Goal: Task Accomplishment & Management: Use online tool/utility

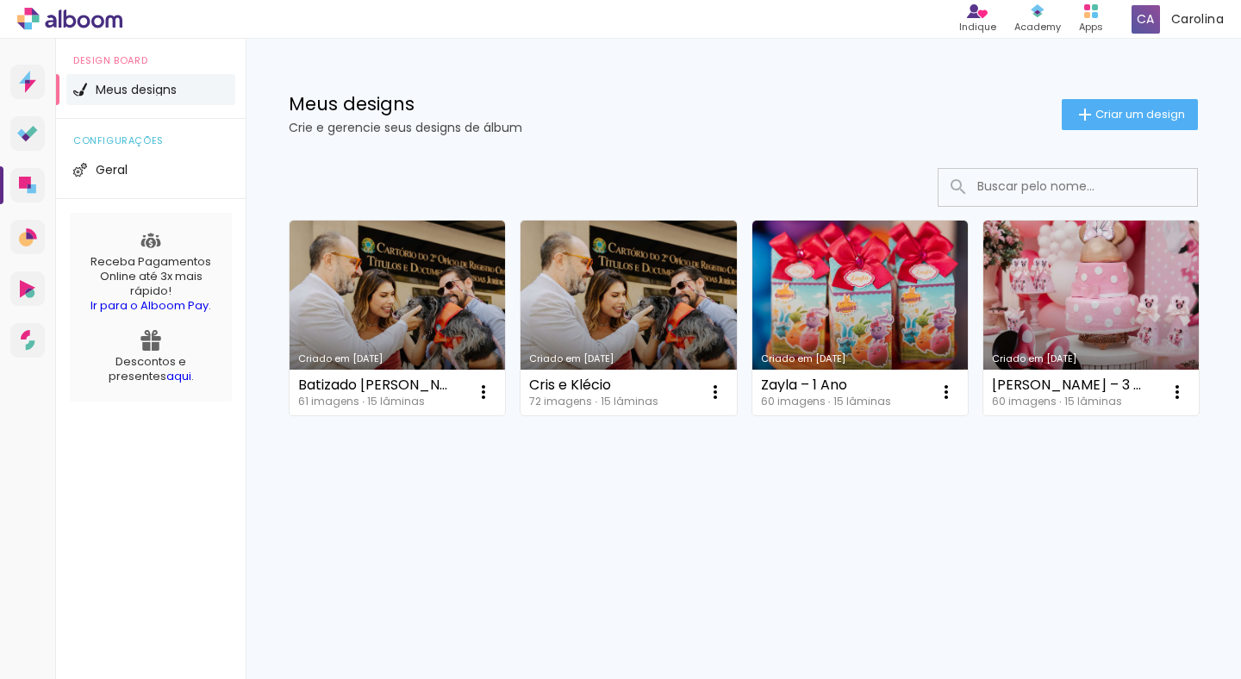
click at [546, 534] on div "Criado em 22/08/25 Batizado Caetano 61 imagens ∙ 15 lâminas Abrir Fazer uma cóp…" at bounding box center [744, 364] width 996 height 426
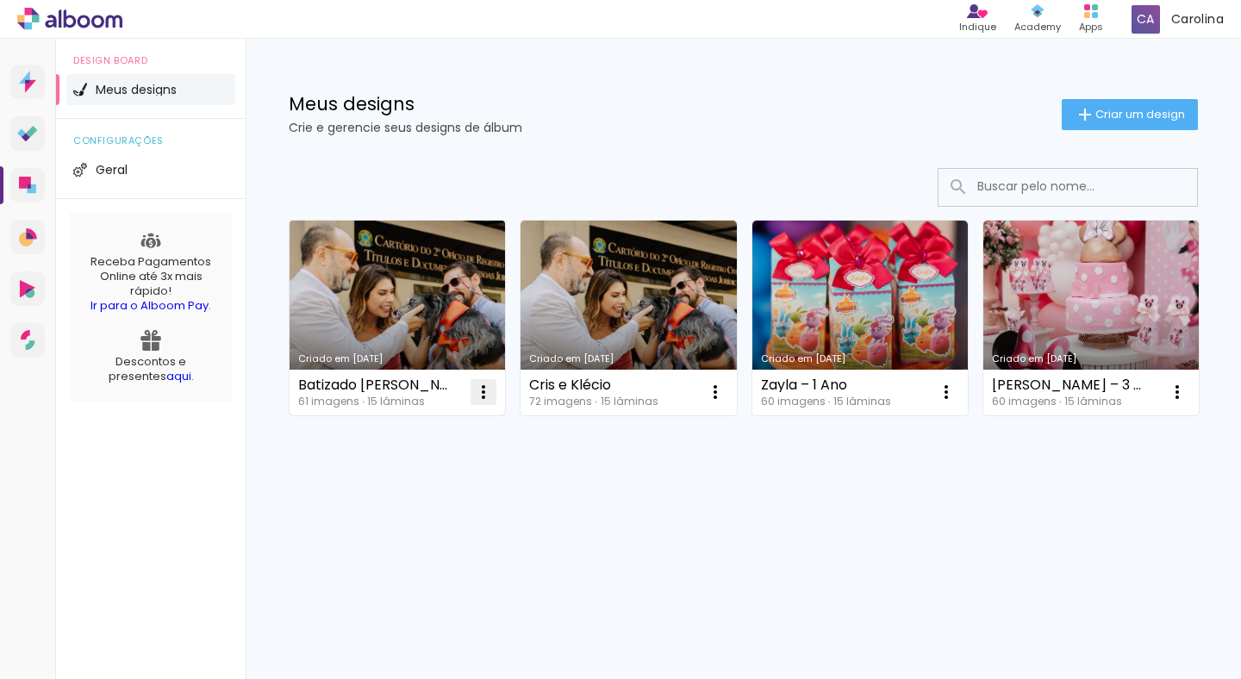
click at [482, 390] on iron-icon at bounding box center [483, 392] width 21 height 21
click at [465, 436] on paper-item "Abrir" at bounding box center [414, 432] width 172 height 34
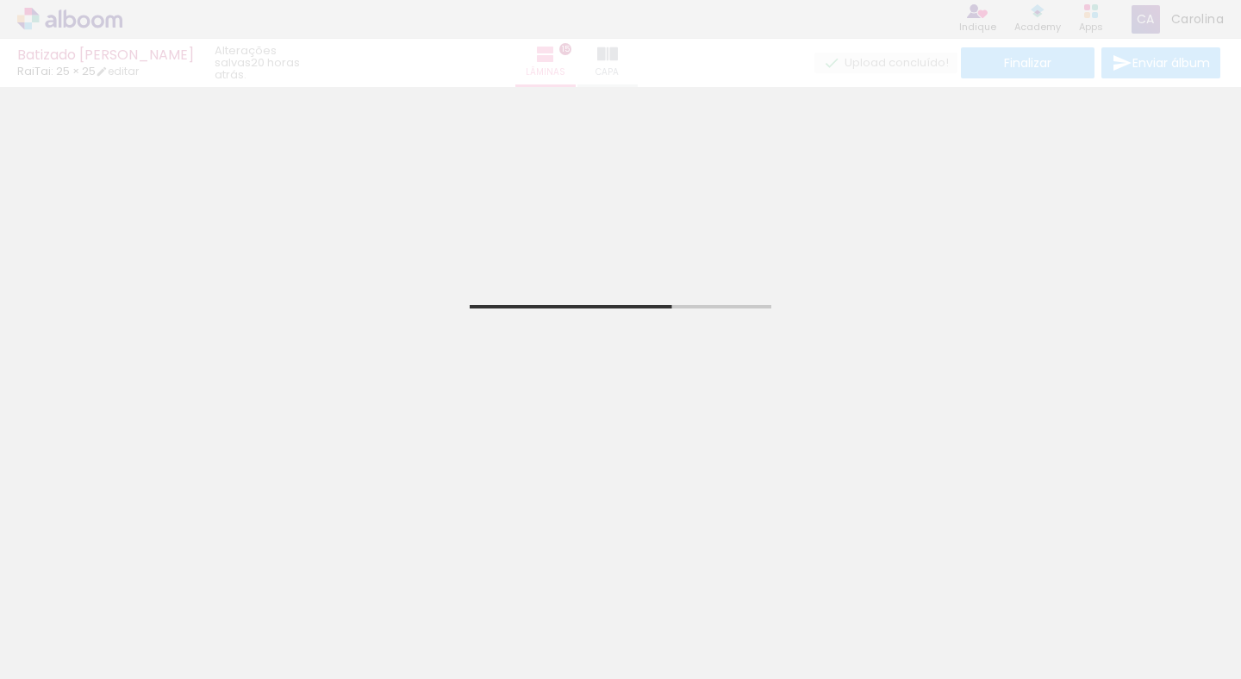
click at [144, 596] on iron-icon at bounding box center [135, 586] width 18 height 18
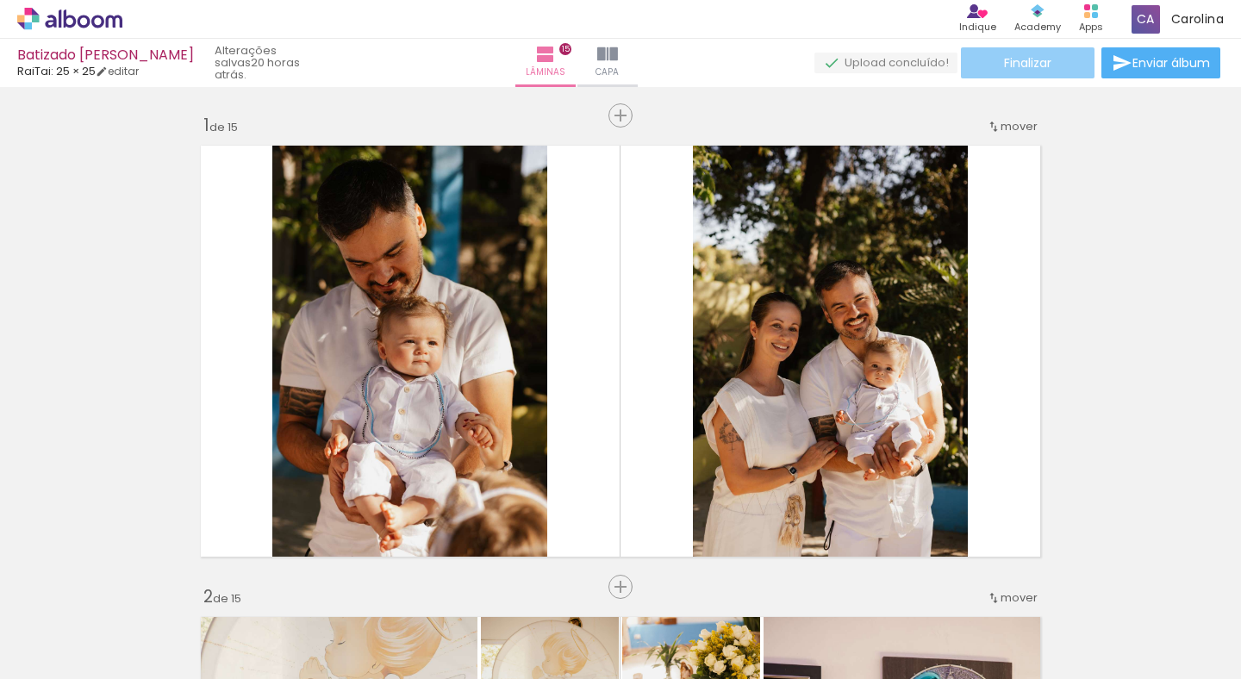
click at [1031, 67] on span "Finalizar" at bounding box center [1027, 63] width 47 height 12
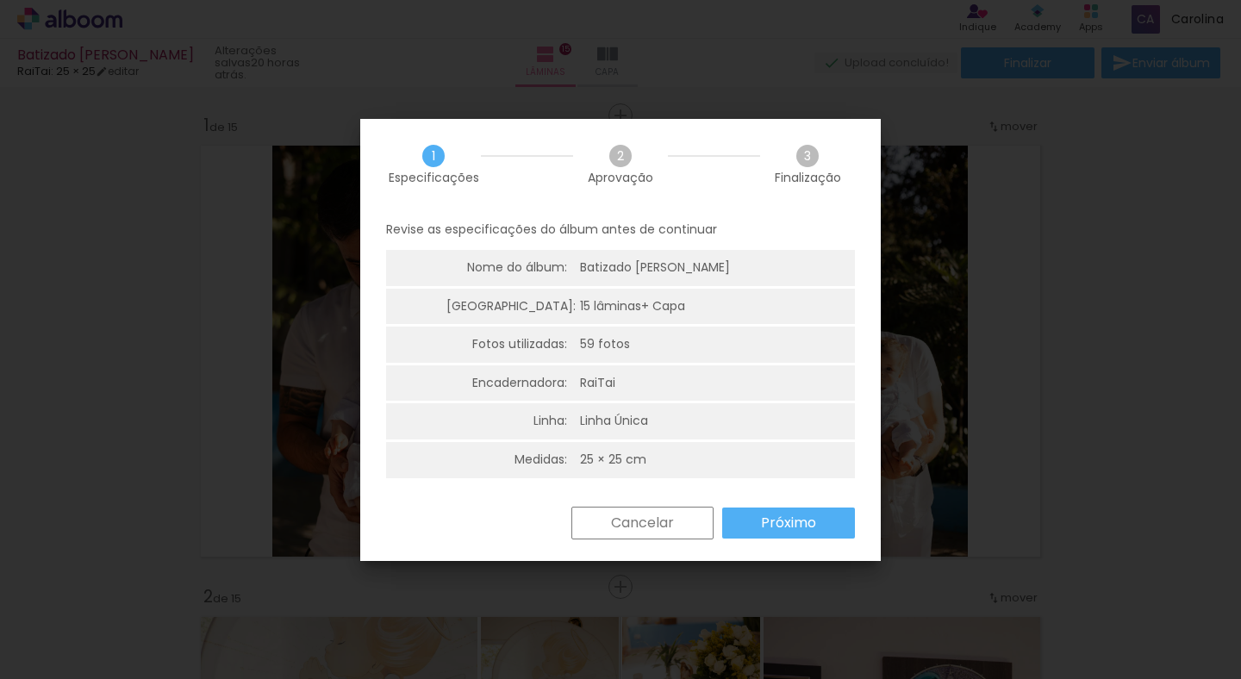
click at [0, 0] on slot "Próximo" at bounding box center [0, 0] width 0 height 0
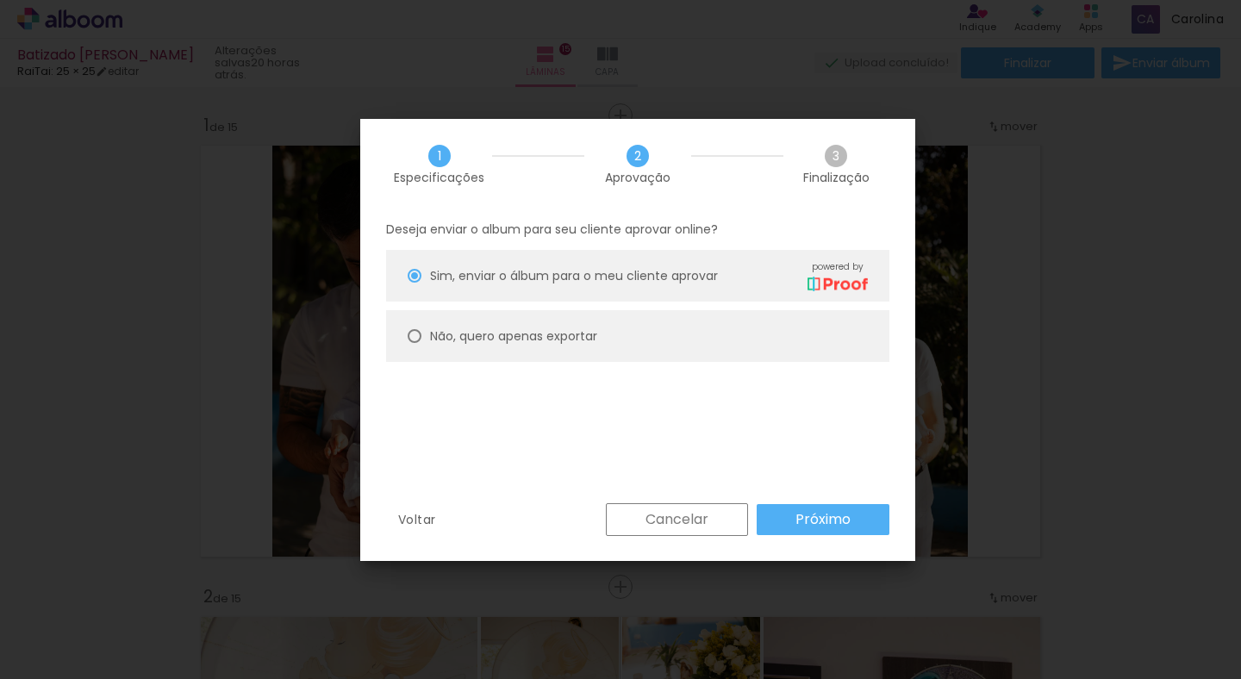
click at [671, 331] on paper-radio-button "Não, quero apenas exportar" at bounding box center [637, 336] width 503 height 52
type paper-radio-button "on"
click at [788, 517] on paper-button "Próximo" at bounding box center [823, 519] width 133 height 31
type input "Alta, 300 DPI"
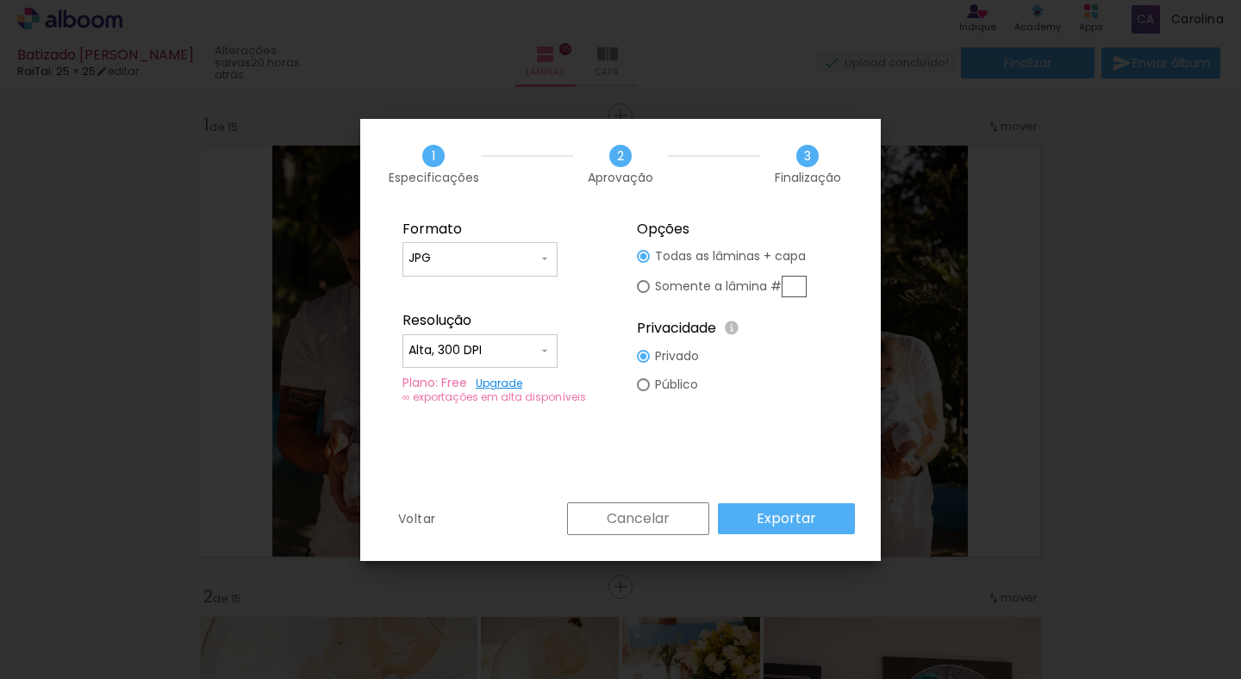
click at [0, 0] on slot "Exportar" at bounding box center [0, 0] width 0 height 0
